Goal: Task Accomplishment & Management: Use online tool/utility

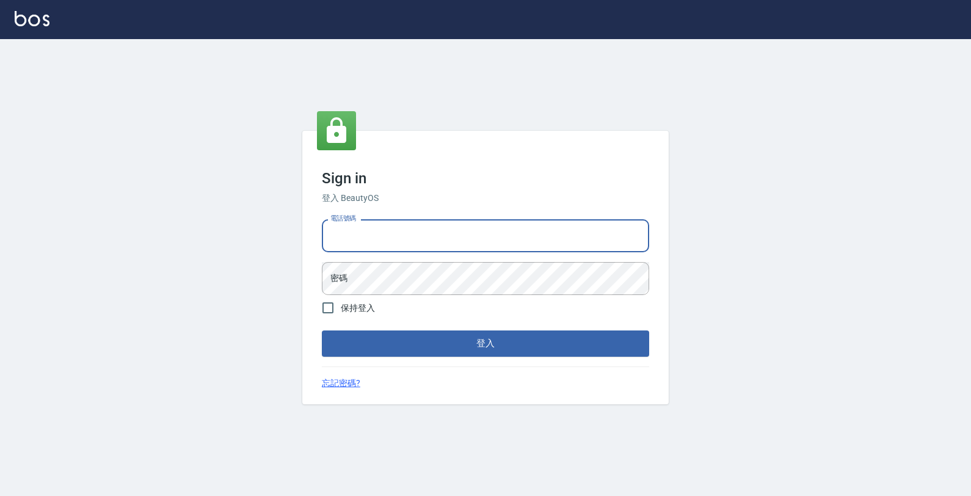
click at [402, 239] on input "電話號碼" at bounding box center [485, 235] width 327 height 33
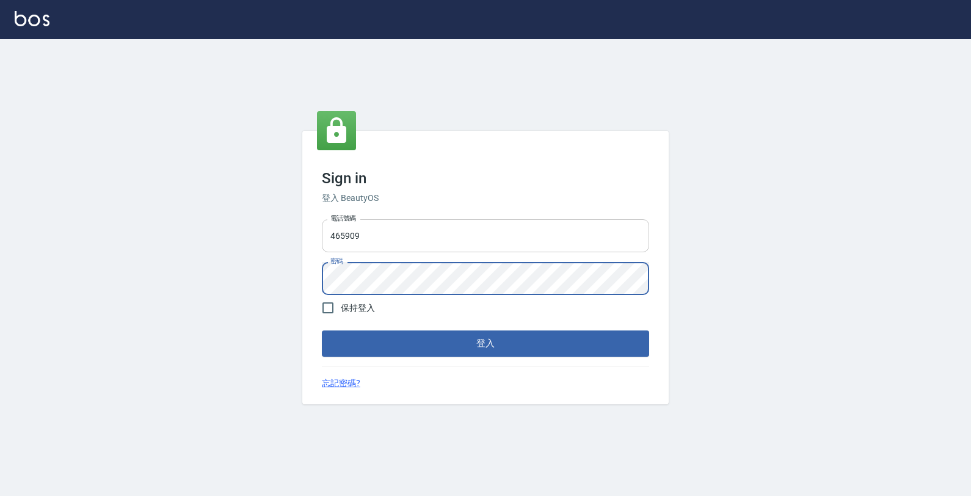
click at [322, 330] on button "登入" at bounding box center [485, 343] width 327 height 26
click at [338, 236] on input "465909" at bounding box center [485, 235] width 327 height 33
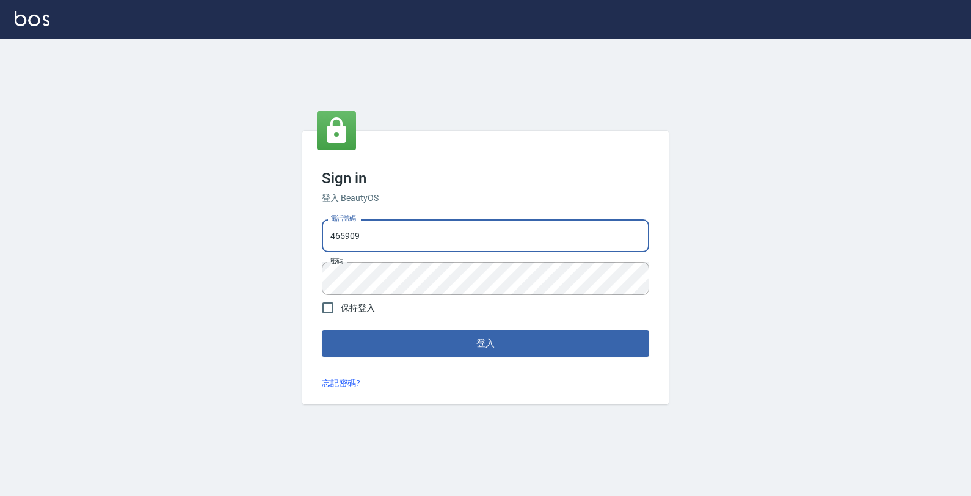
click at [335, 239] on input "465909" at bounding box center [485, 235] width 327 height 33
click at [388, 229] on input "465909" at bounding box center [485, 235] width 327 height 33
click at [333, 239] on input "465909" at bounding box center [485, 235] width 327 height 33
type input "4265909"
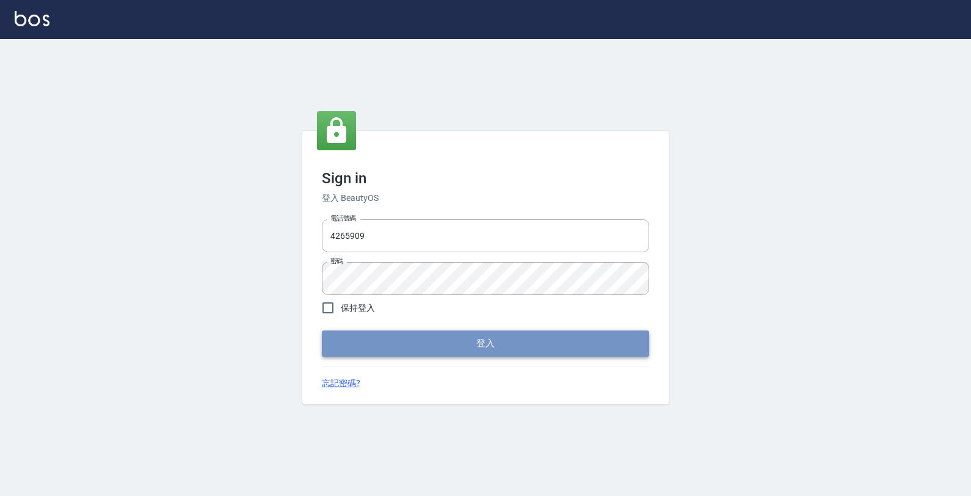
click at [375, 346] on button "登入" at bounding box center [485, 343] width 327 height 26
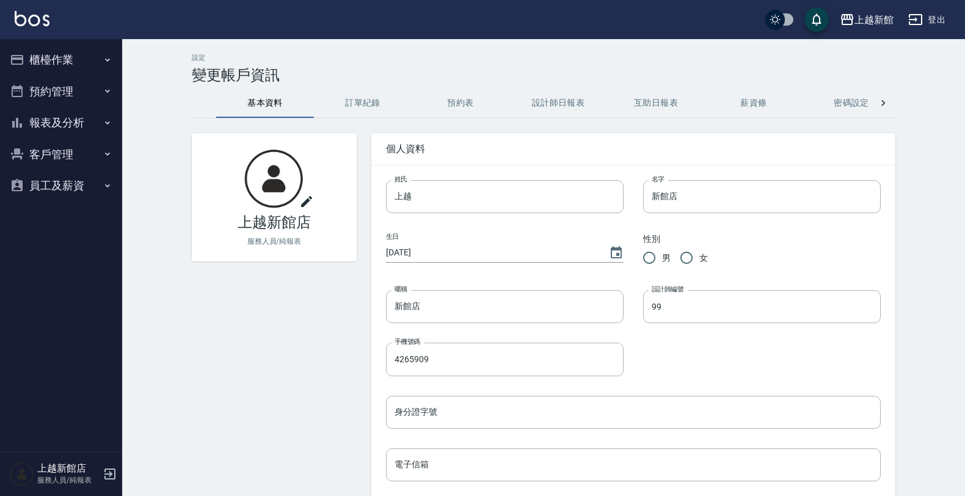
drag, startPoint x: 59, startPoint y: 53, endPoint x: 56, endPoint y: 46, distance: 7.4
click at [56, 46] on button "櫃檯作業" at bounding box center [61, 60] width 112 height 32
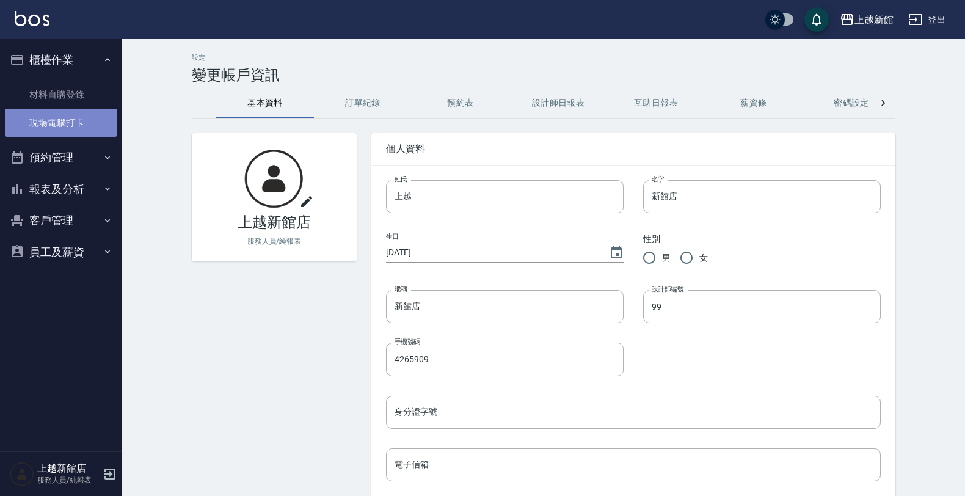
click at [54, 117] on link "現場電腦打卡" at bounding box center [61, 123] width 112 height 28
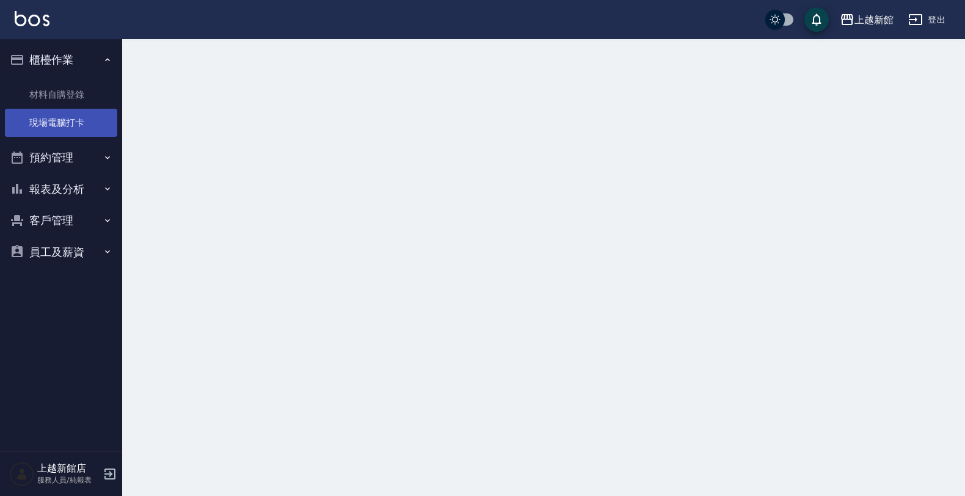
click at [54, 117] on link "現場電腦打卡" at bounding box center [61, 123] width 112 height 28
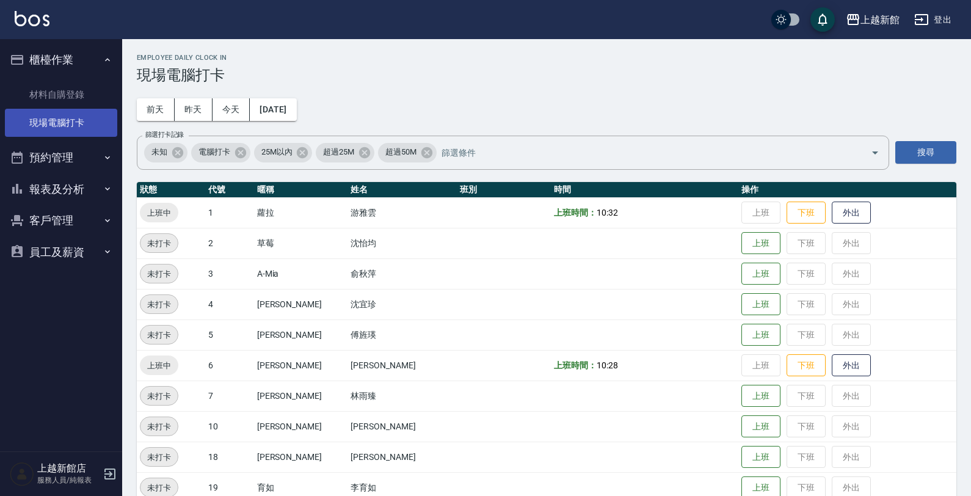
click at [56, 122] on link "現場電腦打卡" at bounding box center [61, 123] width 112 height 28
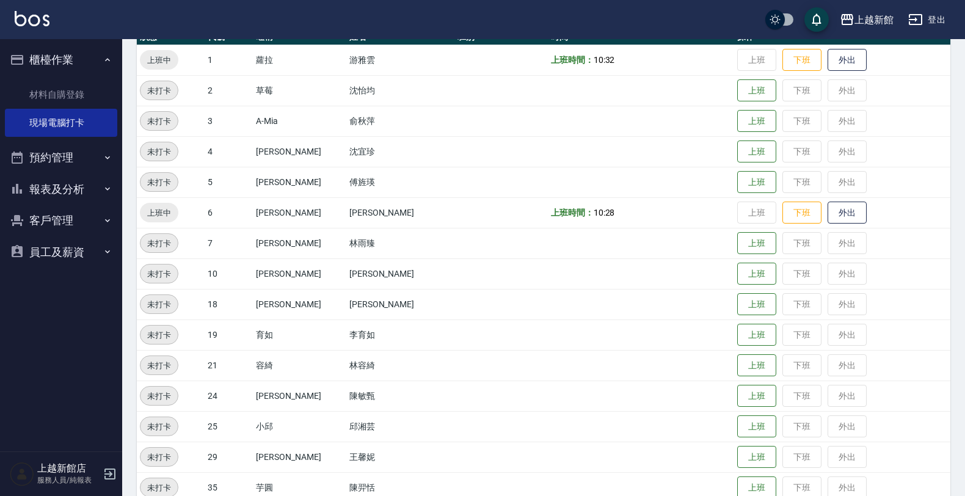
scroll to position [229, 0]
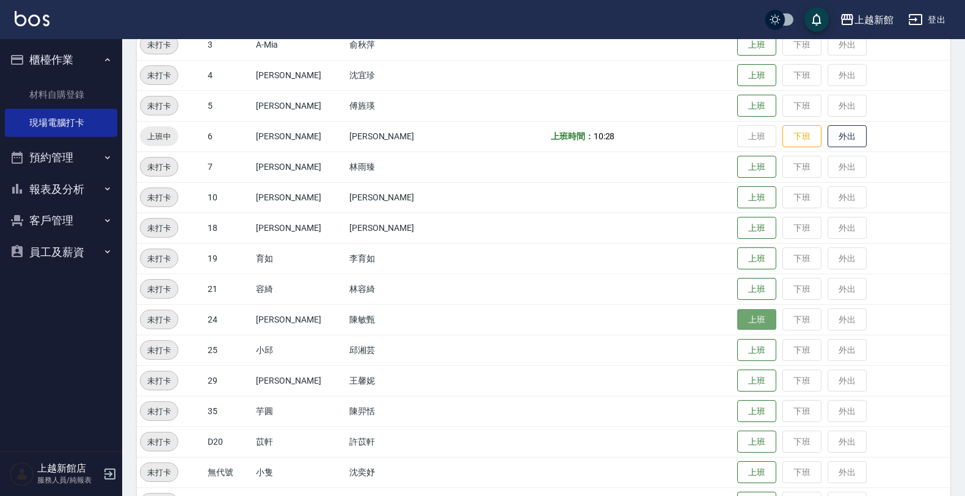
click at [737, 310] on button "上班" at bounding box center [756, 319] width 39 height 21
click at [737, 346] on button "上班" at bounding box center [756, 349] width 39 height 21
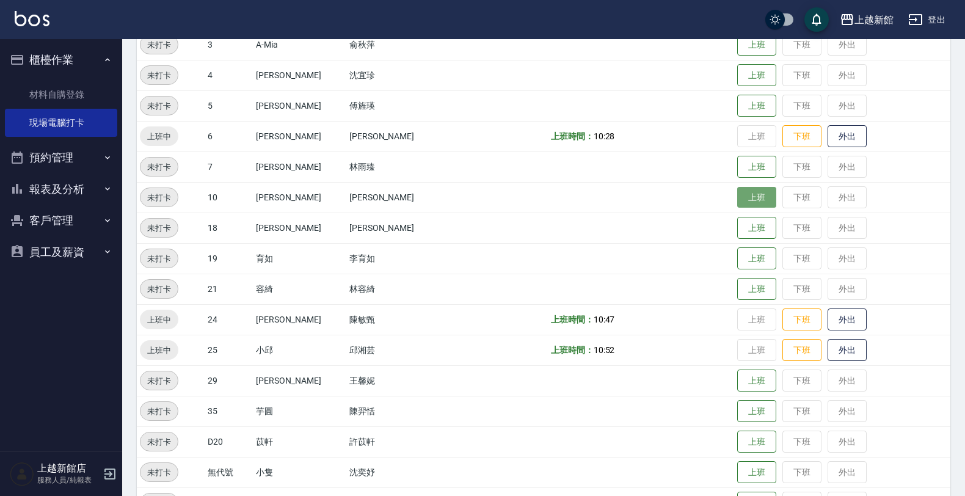
click at [737, 200] on button "上班" at bounding box center [756, 197] width 39 height 21
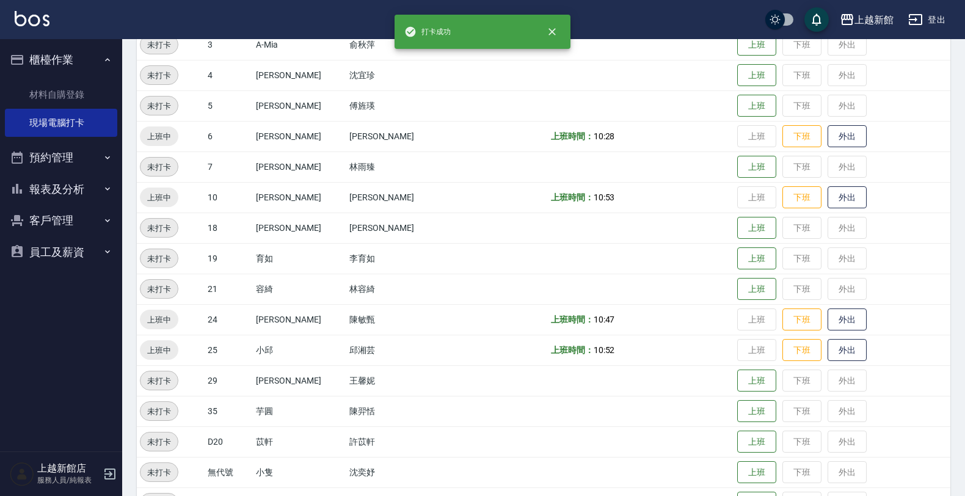
scroll to position [153, 0]
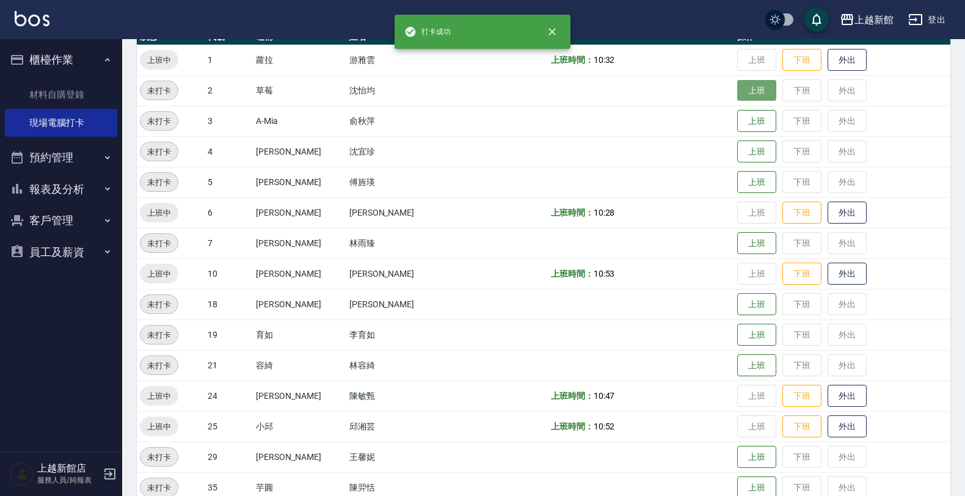
click at [754, 98] on button "上班" at bounding box center [756, 90] width 39 height 21
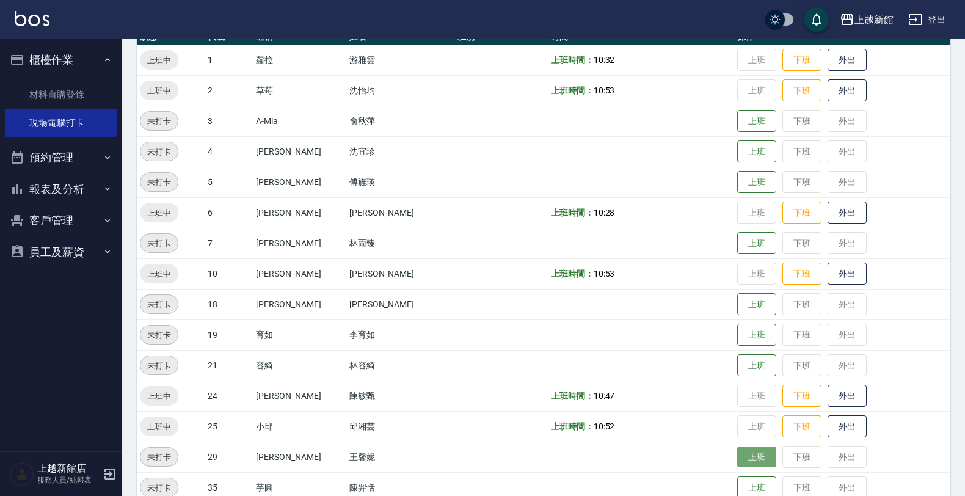
click at [737, 462] on button "上班" at bounding box center [756, 456] width 39 height 21
